Goal: Task Accomplishment & Management: Manage account settings

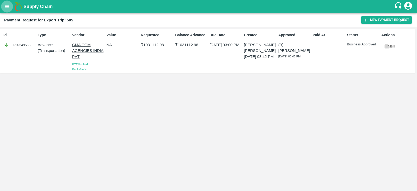
click at [6, 9] on button "open drawer" at bounding box center [7, 7] width 12 height 12
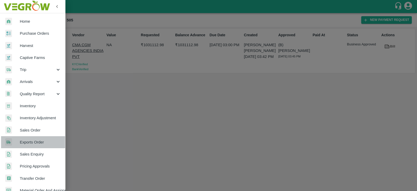
click at [33, 141] on span "Exports Order" at bounding box center [40, 142] width 41 height 6
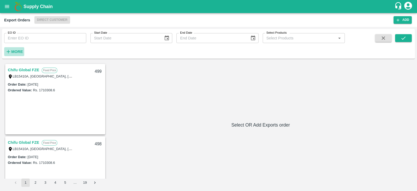
click at [15, 54] on h6 "More" at bounding box center [17, 51] width 12 height 7
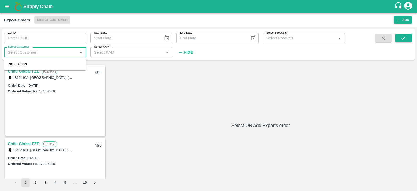
click at [43, 54] on input "Select Customer" at bounding box center [41, 52] width 70 height 7
type input "m"
click at [137, 75] on div "Chifu Global FZE Fixed Price LB15410A, [GEOGRAPHIC_DATA] 499 Order Date : [DATE…" at bounding box center [208, 125] width 408 height 122
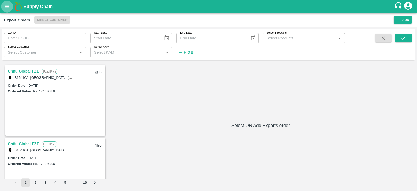
click at [5, 8] on icon "open drawer" at bounding box center [7, 6] width 4 height 3
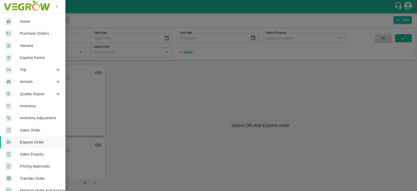
click at [5, 8] on img at bounding box center [26, 6] width 49 height 16
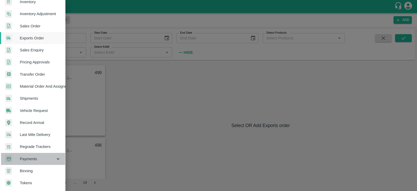
click at [43, 160] on div "Payments" at bounding box center [32, 159] width 65 height 12
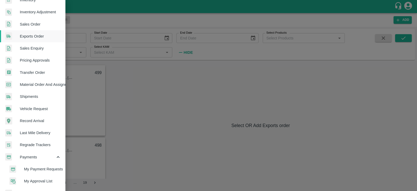
click at [37, 170] on span "My Payment Requests" at bounding box center [42, 169] width 37 height 6
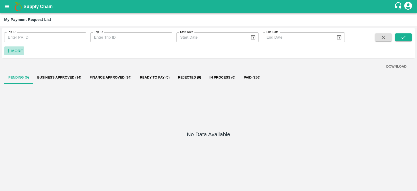
click at [17, 49] on strong "More" at bounding box center [17, 51] width 12 height 4
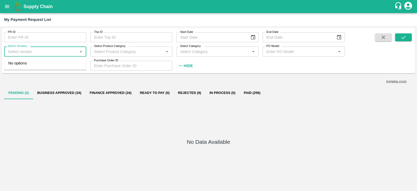
click at [44, 52] on input "Select Vendors" at bounding box center [41, 51] width 70 height 7
click at [36, 65] on div "MAERSK A/S-Transporter" at bounding box center [32, 63] width 45 height 6
type input "MAERSK A/S-Transporter"
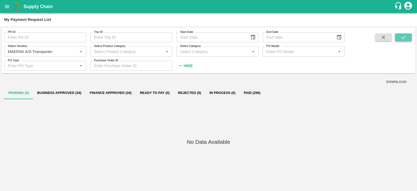
click at [404, 39] on icon "submit" at bounding box center [403, 37] width 6 height 6
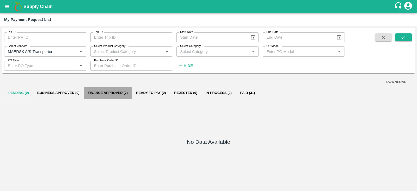
click at [118, 93] on button "Finance Approved (7)" at bounding box center [108, 92] width 48 height 12
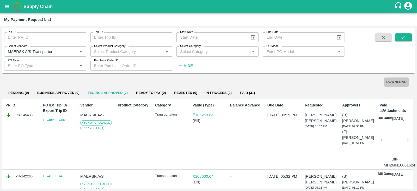
click at [390, 82] on button "DOWNLOAD" at bounding box center [396, 81] width 24 height 9
